Goal: Obtain resource: Download file/media

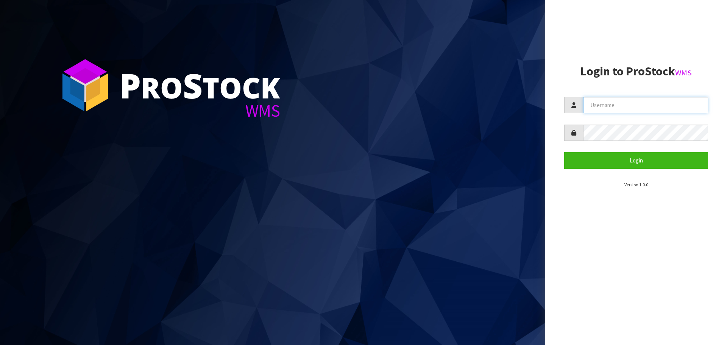
click at [623, 108] on input "text" at bounding box center [645, 105] width 125 height 16
type input "PACIFICBIOLOGICS"
click at [565, 152] on button "Login" at bounding box center [637, 160] width 144 height 16
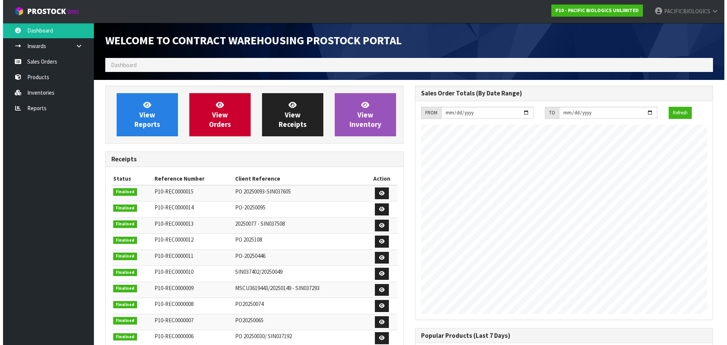
scroll to position [359, 310]
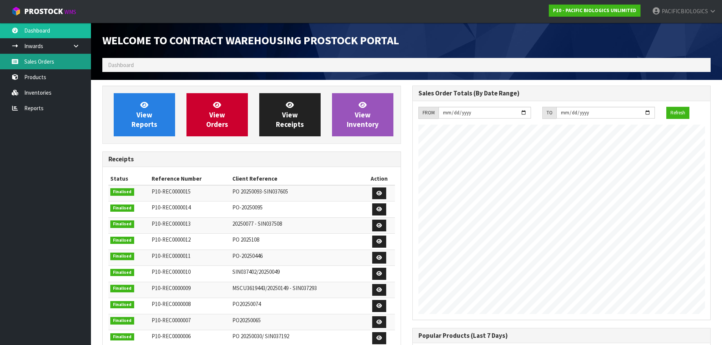
click at [41, 60] on link "Sales Orders" at bounding box center [45, 62] width 91 height 16
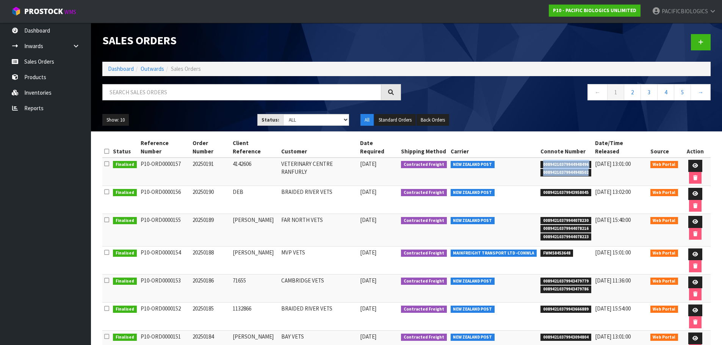
drag, startPoint x: 587, startPoint y: 166, endPoint x: 539, endPoint y: 154, distance: 49.2
click at [540, 160] on ul "00894210379944948496 00894210379944948502" at bounding box center [565, 168] width 51 height 16
copy ul "00894210379944948496 00894210379944948502"
click at [40, 108] on link "Reports" at bounding box center [45, 108] width 91 height 16
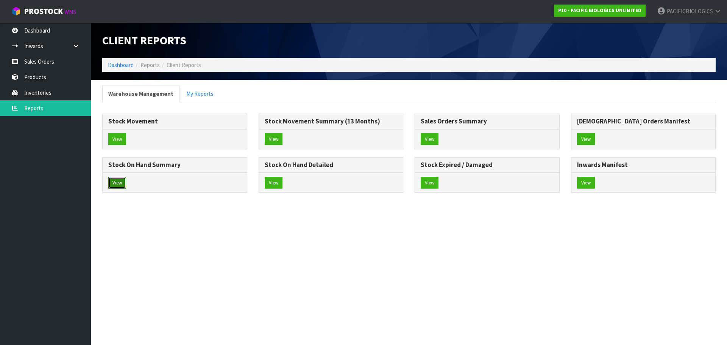
click at [120, 183] on button "View" at bounding box center [117, 183] width 18 height 12
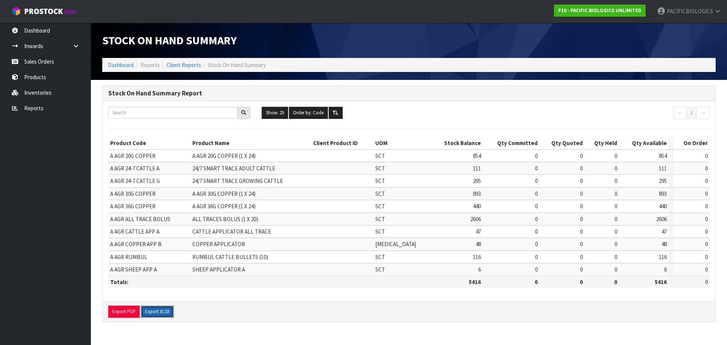
click at [165, 310] on button "Export XLSX" at bounding box center [157, 312] width 33 height 12
